Goal: Transaction & Acquisition: Purchase product/service

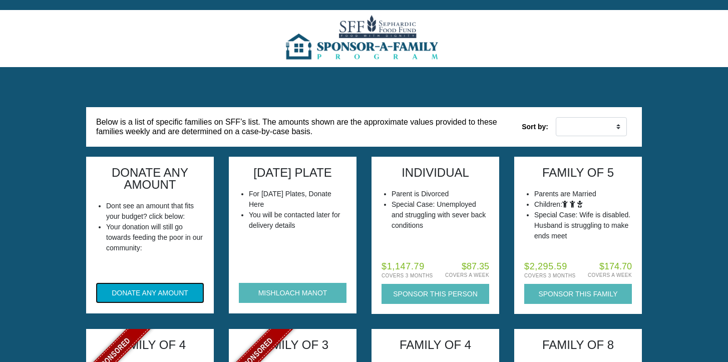
click at [150, 297] on button "DONATE ANY AMOUNT" at bounding box center [150, 293] width 108 height 20
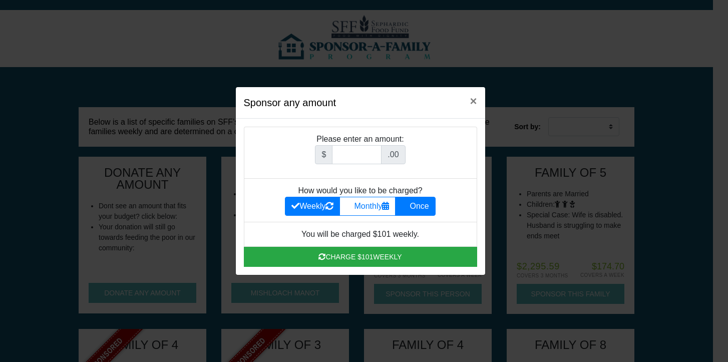
click at [421, 205] on label "Once" at bounding box center [415, 206] width 40 height 19
click at [408, 205] on input "Once" at bounding box center [404, 203] width 7 height 7
radio input "true"
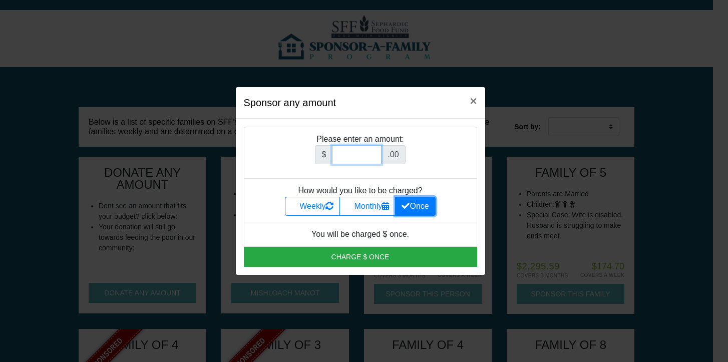
click at [360, 160] on input "Amount (to the nearest dollar)" at bounding box center [357, 154] width 50 height 19
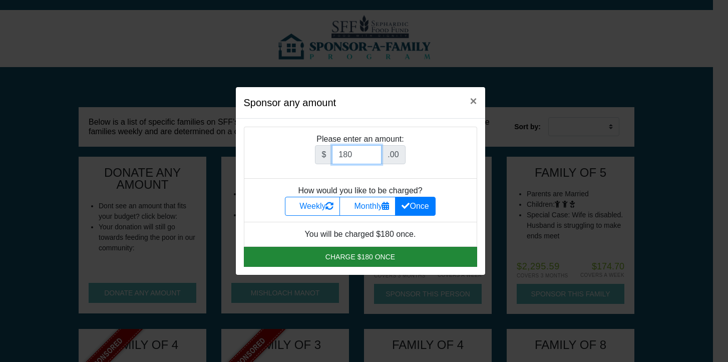
type input "180"
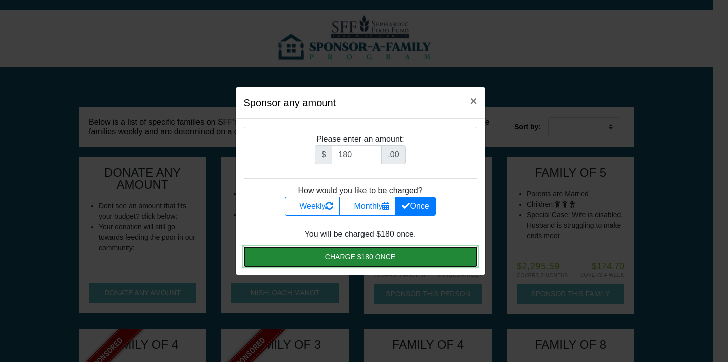
click at [387, 255] on button "Charge $180 once" at bounding box center [360, 257] width 233 height 20
